Goal: Information Seeking & Learning: Check status

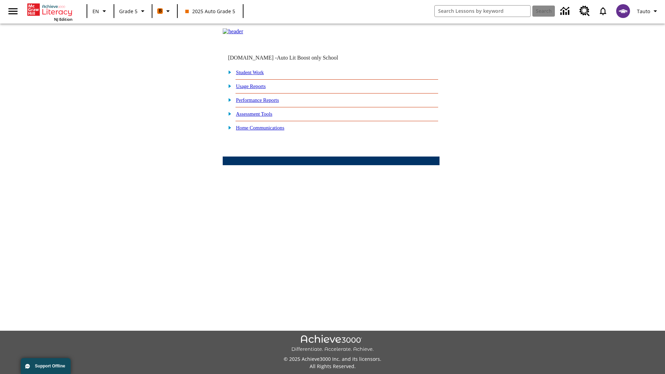
click at [265, 103] on link "Performance Reports" at bounding box center [257, 100] width 43 height 6
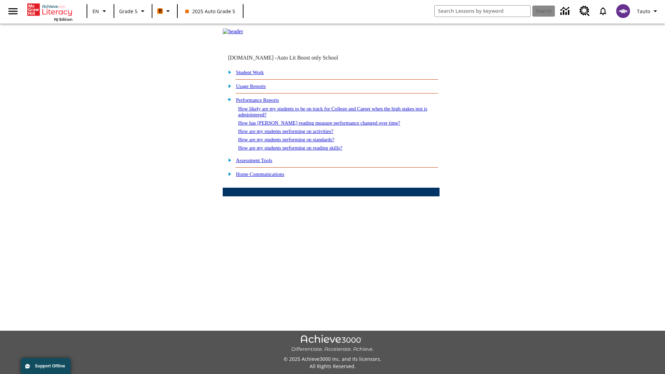
click at [292, 134] on link "How are my students performing on activities?" at bounding box center [285, 131] width 95 height 6
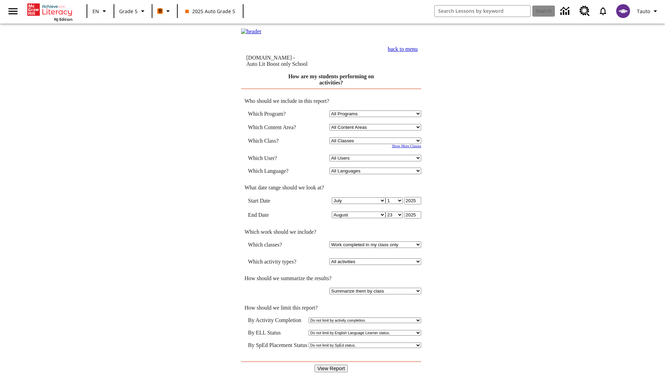
click at [376, 141] on select "Select a Class: All Classes 2025 Auto Grade 5 OL 2025 Auto Grade 6" at bounding box center [375, 140] width 92 height 7
select select "11133131"
